Goal: Check status

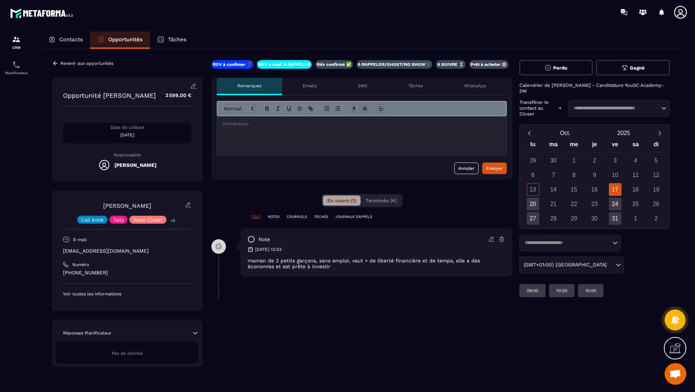
click at [372, 194] on div "En cours (1) Terminés (4)" at bounding box center [361, 200] width 81 height 13
click at [378, 198] on span "Terminés (4)" at bounding box center [380, 201] width 31 height 6
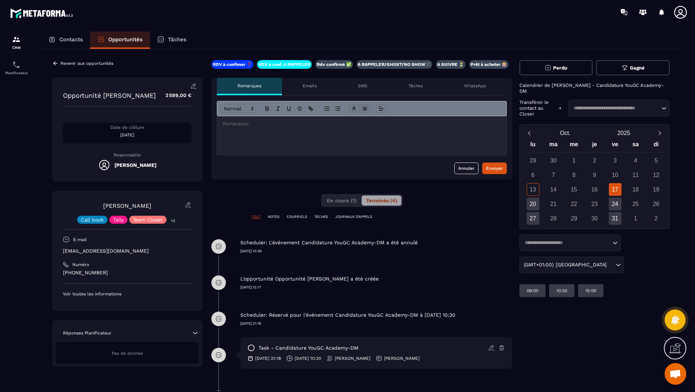
click at [54, 63] on icon at bounding box center [55, 63] width 4 height 4
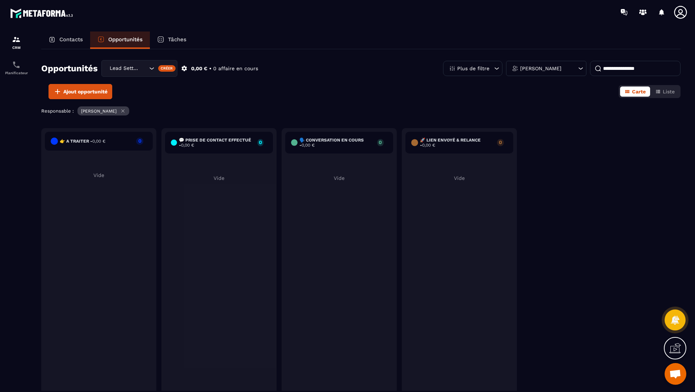
click at [132, 68] on div "Lead Setting" at bounding box center [127, 68] width 41 height 8
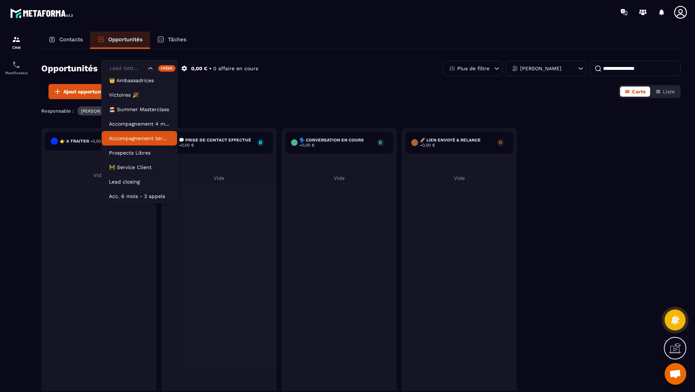
scroll to position [33, 0]
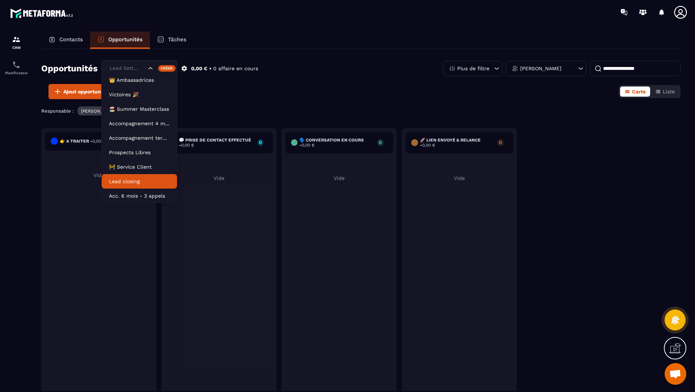
click at [122, 177] on li "Lead closing" at bounding box center [139, 181] width 75 height 14
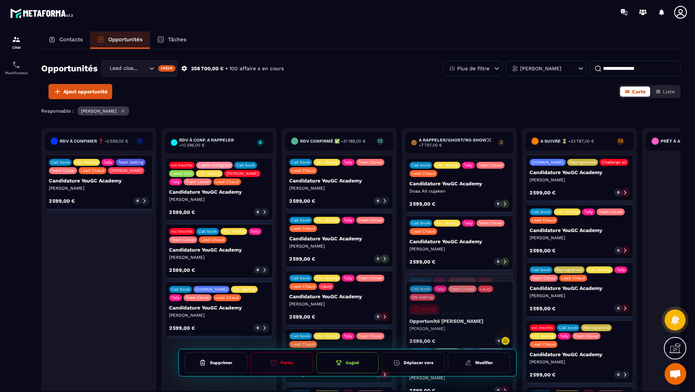
drag, startPoint x: 223, startPoint y: 364, endPoint x: 464, endPoint y: 307, distance: 247.2
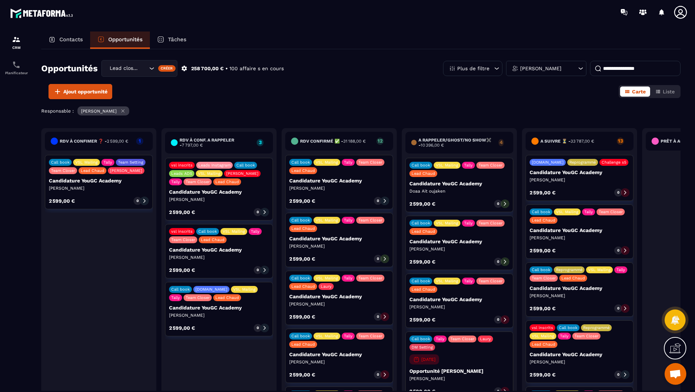
click at [505, 390] on icon at bounding box center [504, 391] width 5 height 5
